Goal: Transaction & Acquisition: Purchase product/service

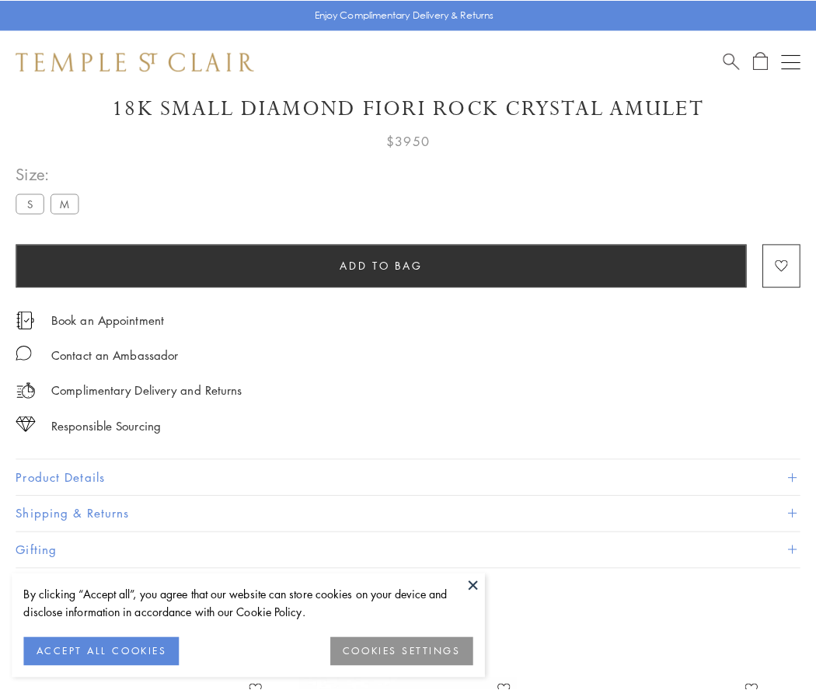
scroll to position [92, 0]
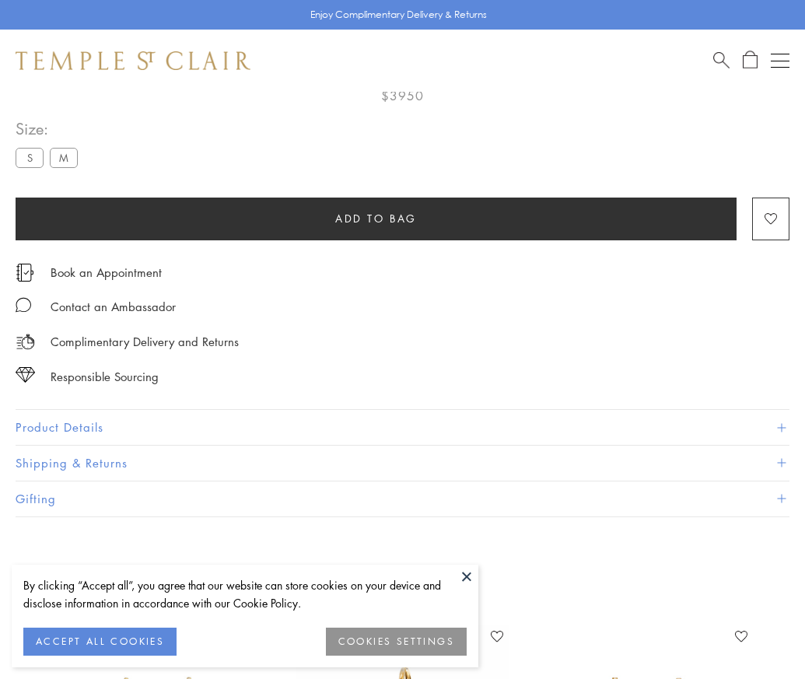
click at [376, 218] on span "Add to bag" at bounding box center [376, 218] width 82 height 17
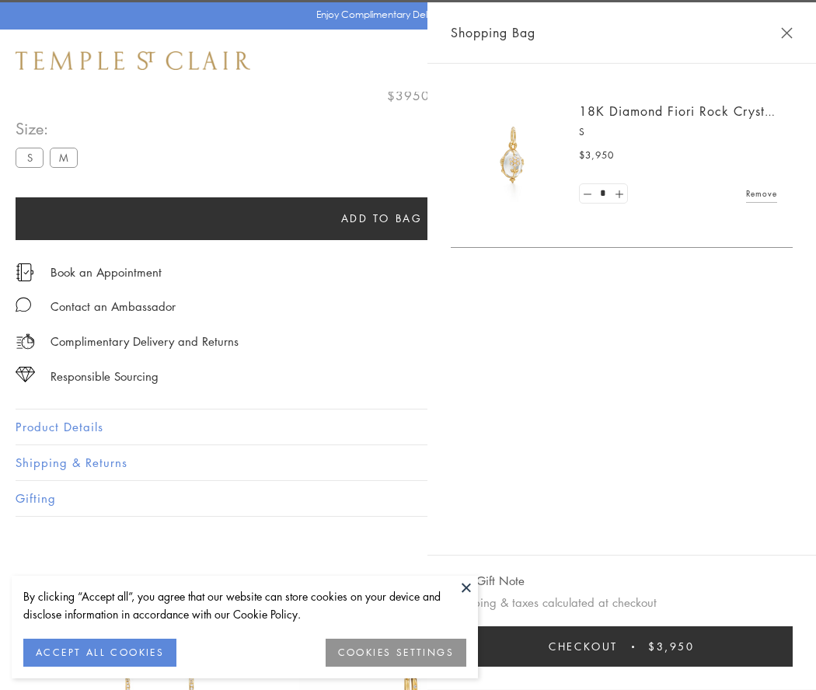
click at [632, 647] on button "Checkout $3,950" at bounding box center [622, 647] width 342 height 40
